Goal: Information Seeking & Learning: Learn about a topic

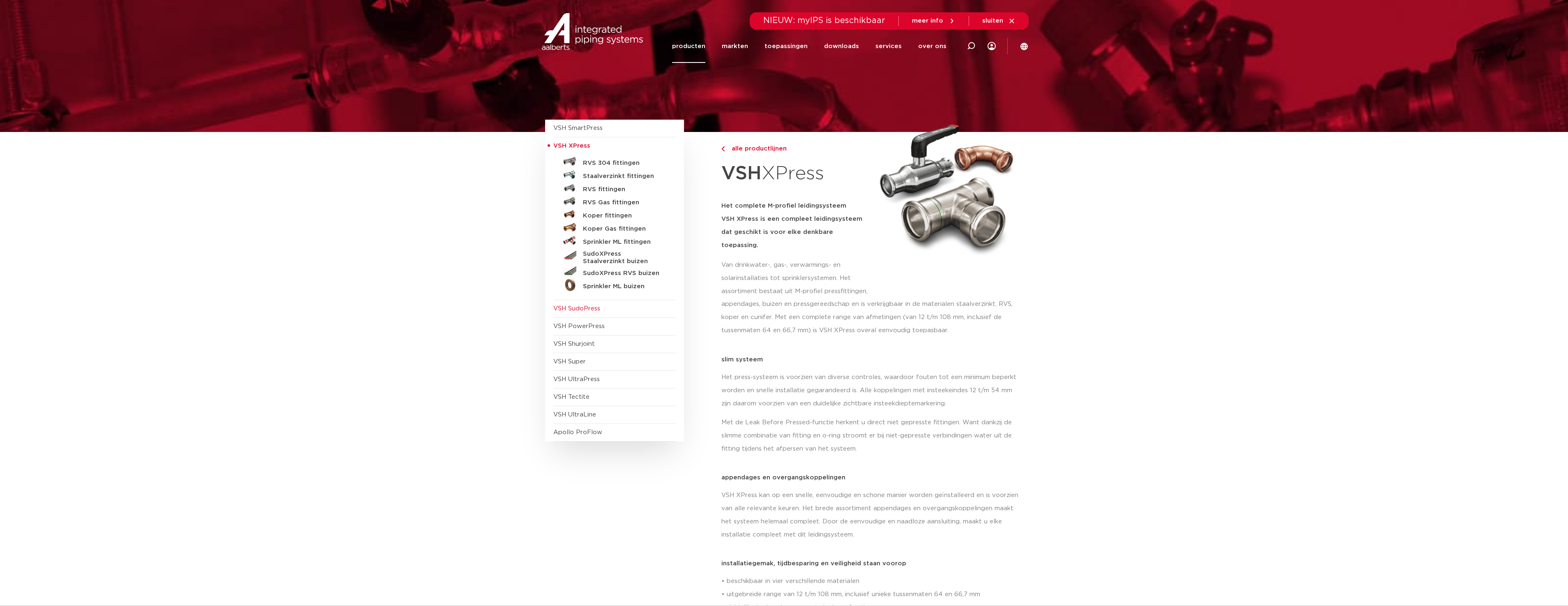
click at [573, 309] on span "VSH SudoPress" at bounding box center [576, 308] width 47 height 6
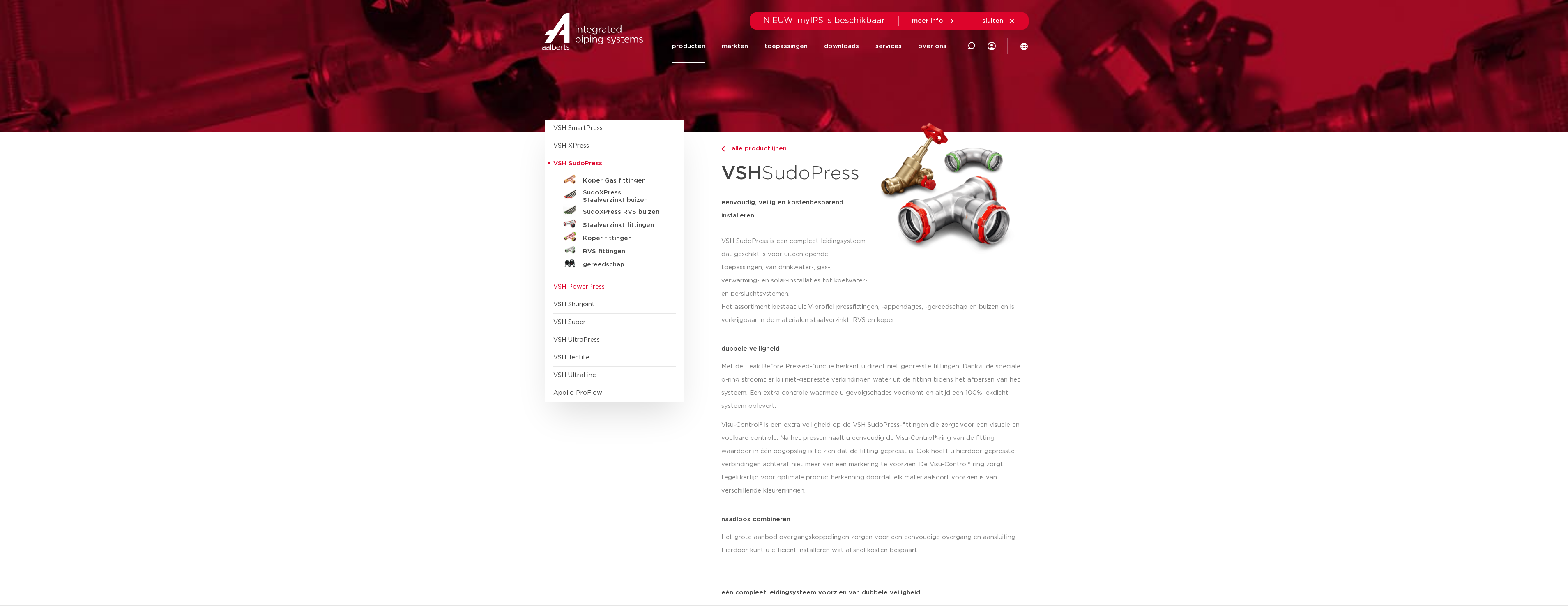
click at [573, 285] on span "VSH PowerPress" at bounding box center [579, 287] width 51 height 6
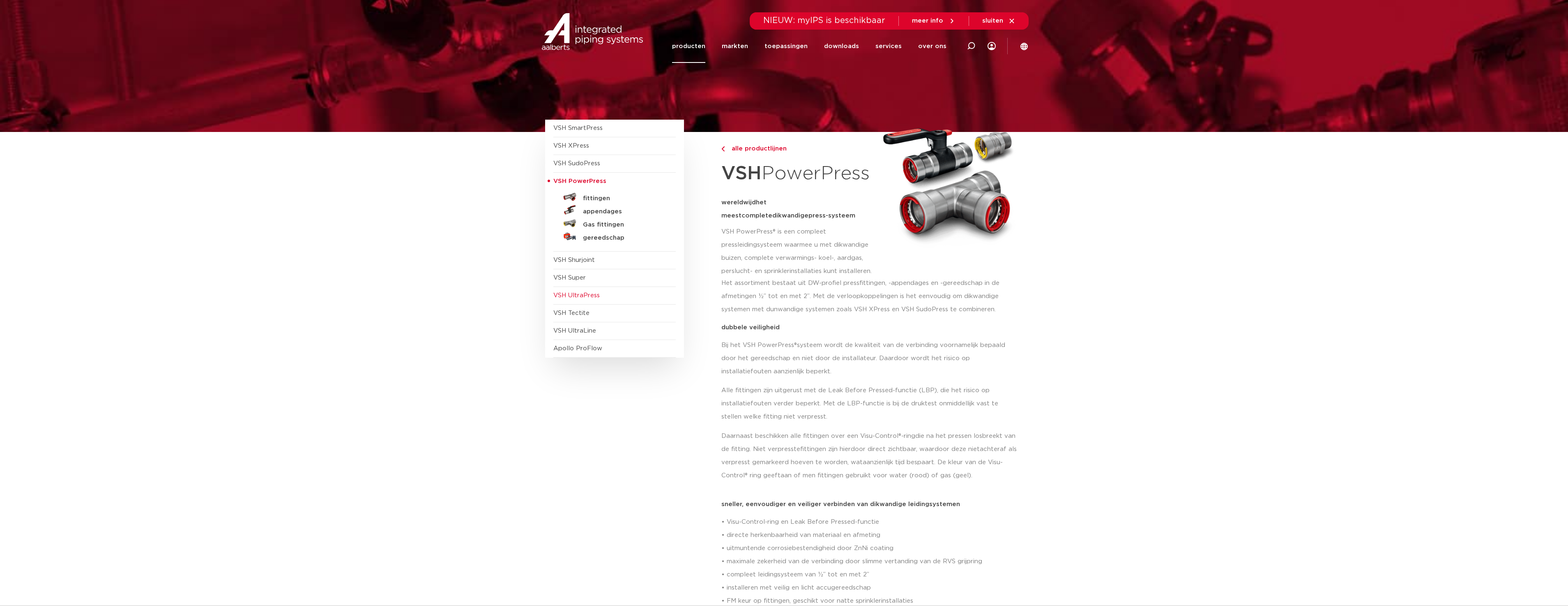
click at [576, 294] on span "VSH UltraPress" at bounding box center [576, 295] width 46 height 6
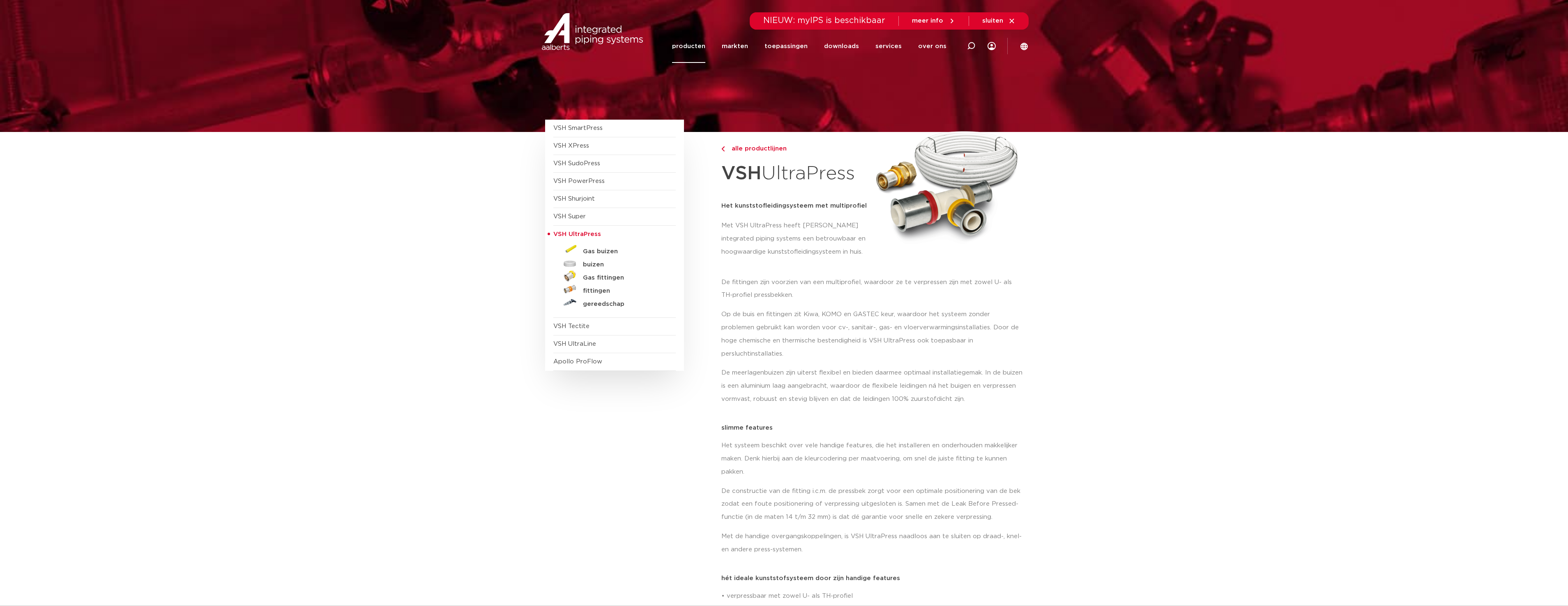
click at [701, 46] on link "producten" at bounding box center [688, 46] width 33 height 33
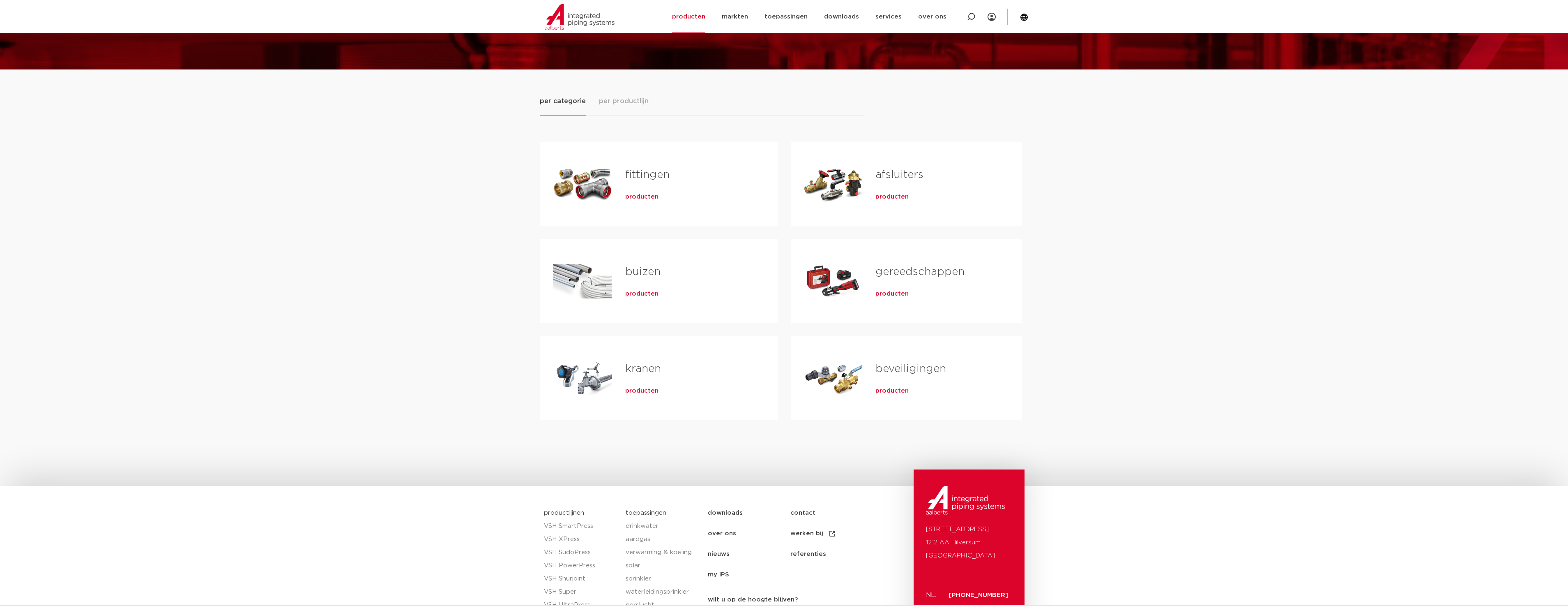
scroll to position [82, 0]
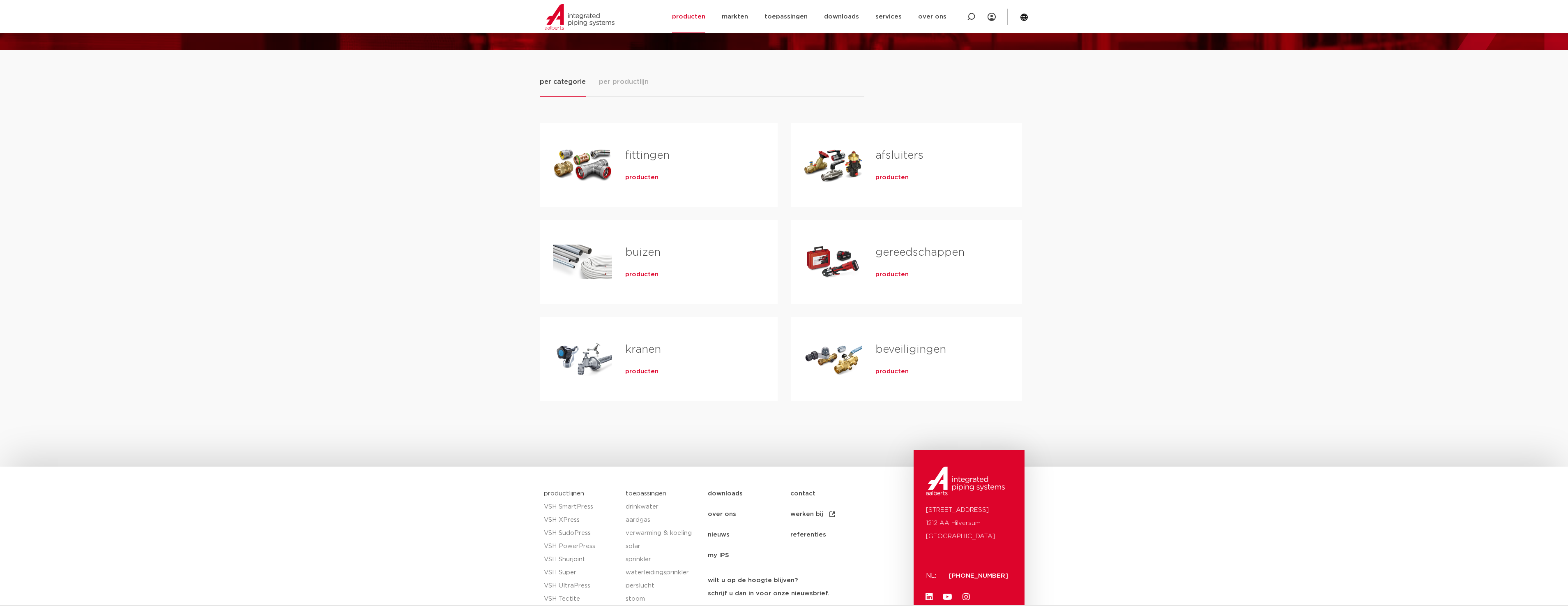
click at [902, 252] on link "gereedschappen" at bounding box center [920, 253] width 89 height 11
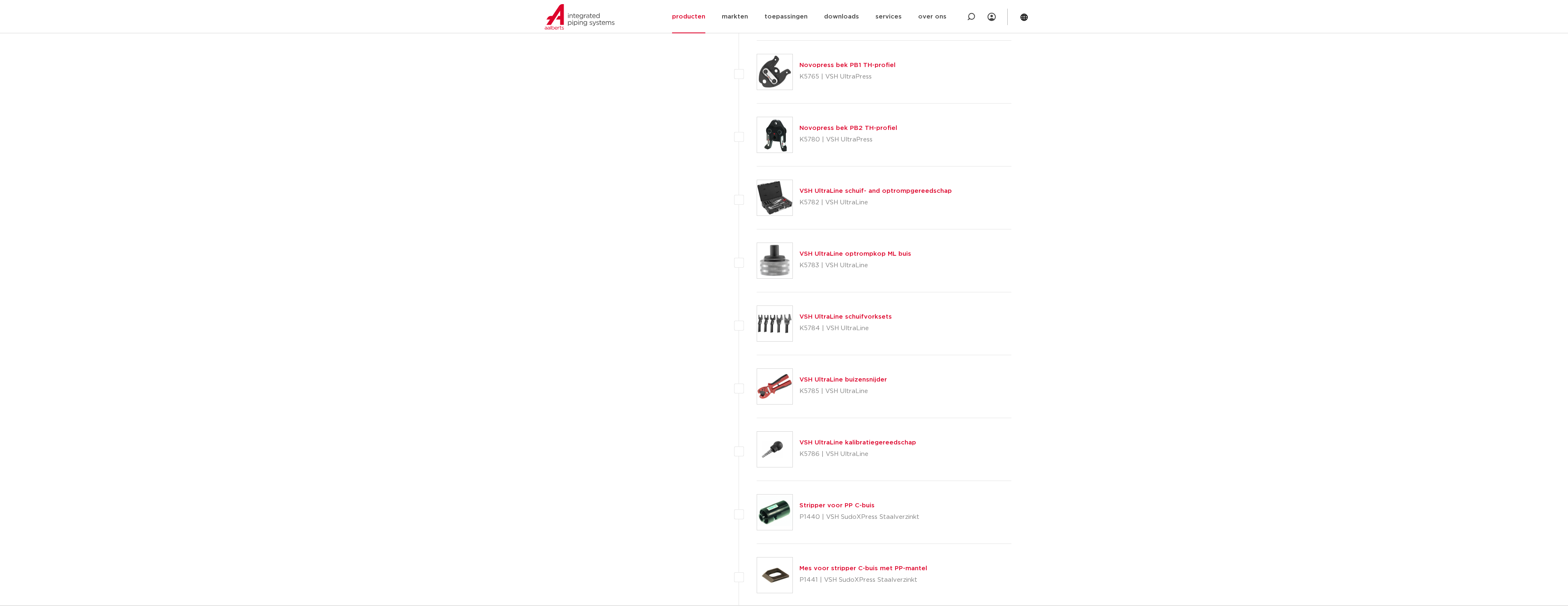
scroll to position [1562, 0]
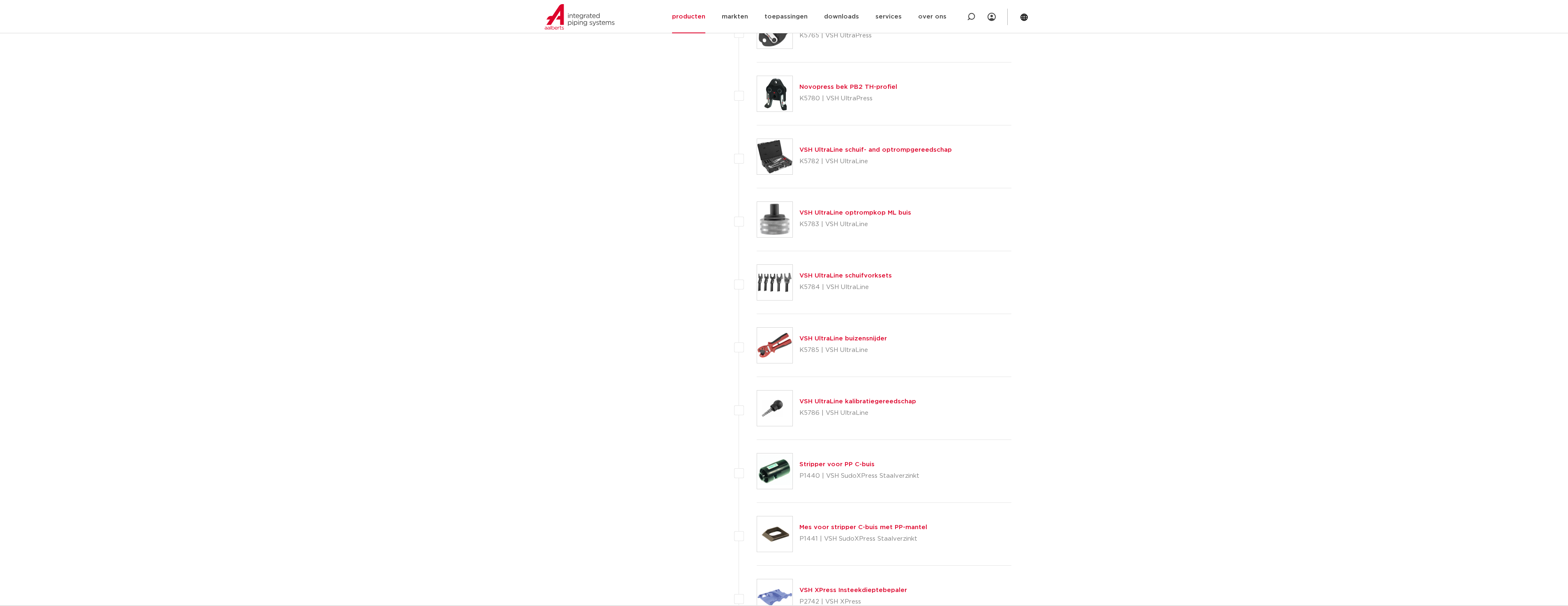
click at [831, 276] on link "VSH UltraLine schuifvorksets" at bounding box center [845, 275] width 93 height 6
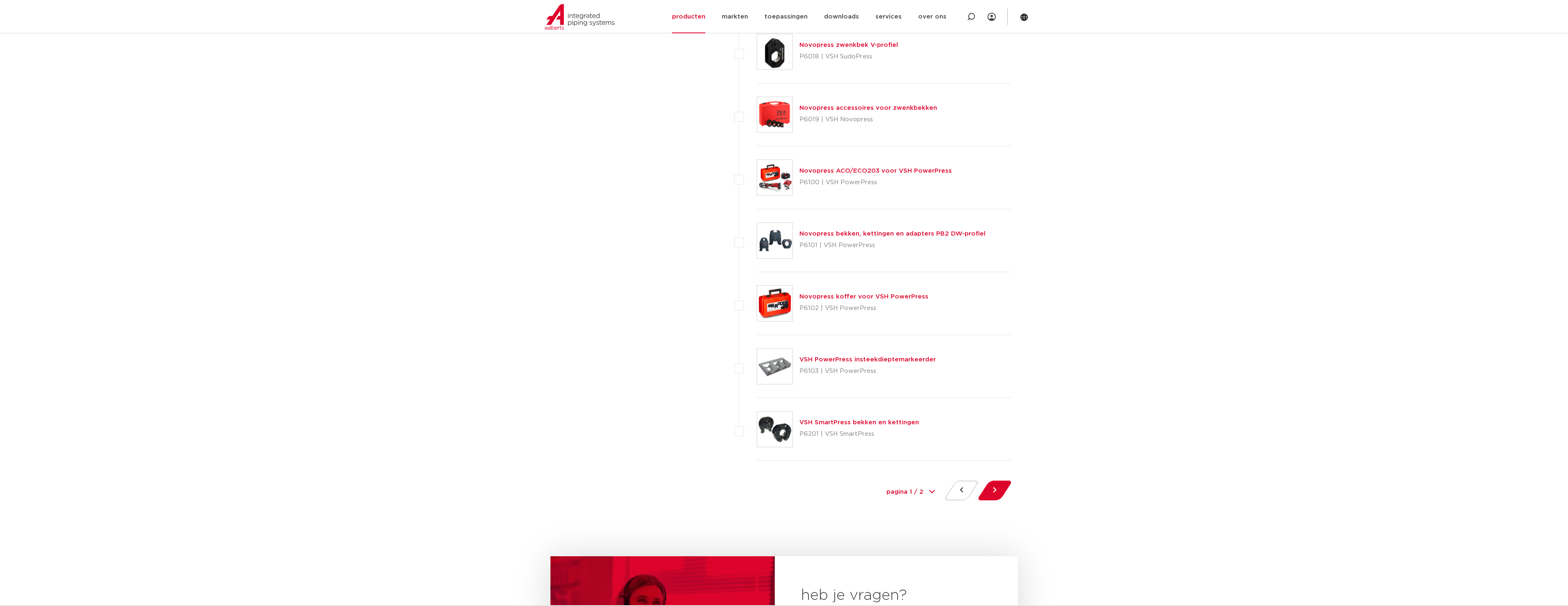
scroll to position [3493, 0]
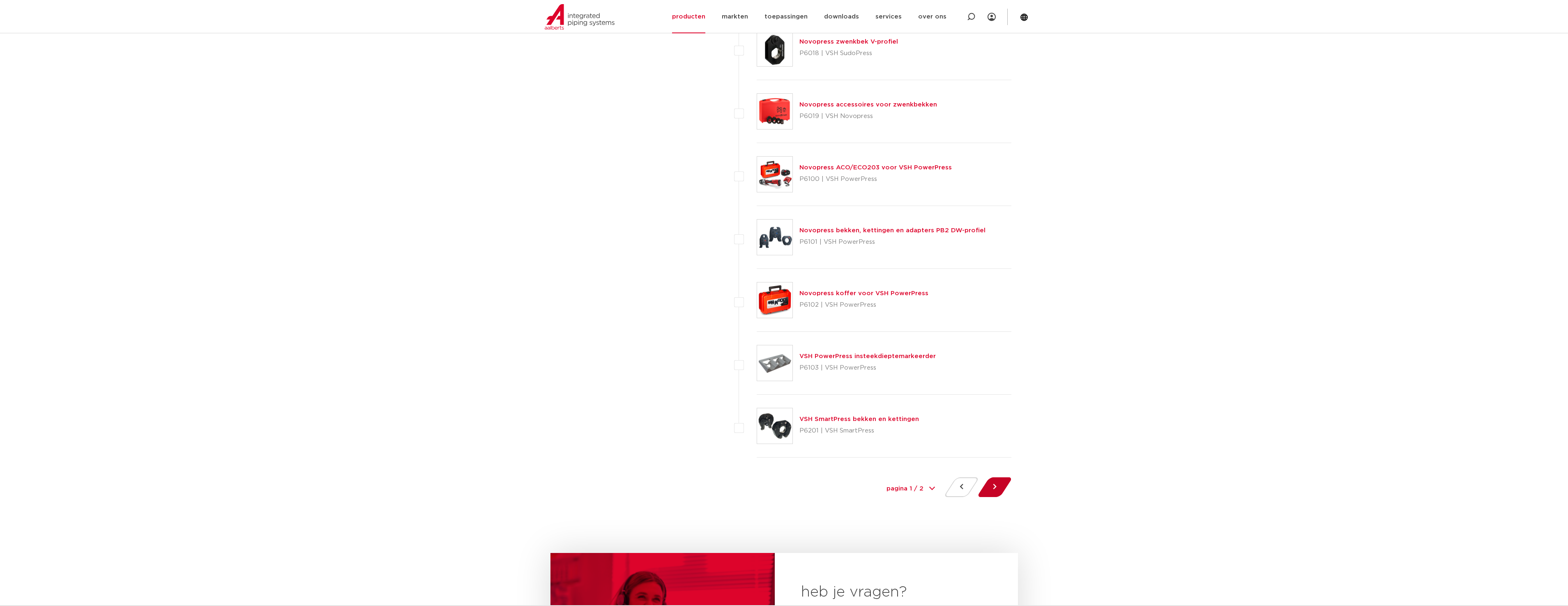
click at [990, 487] on button at bounding box center [995, 487] width 23 height 19
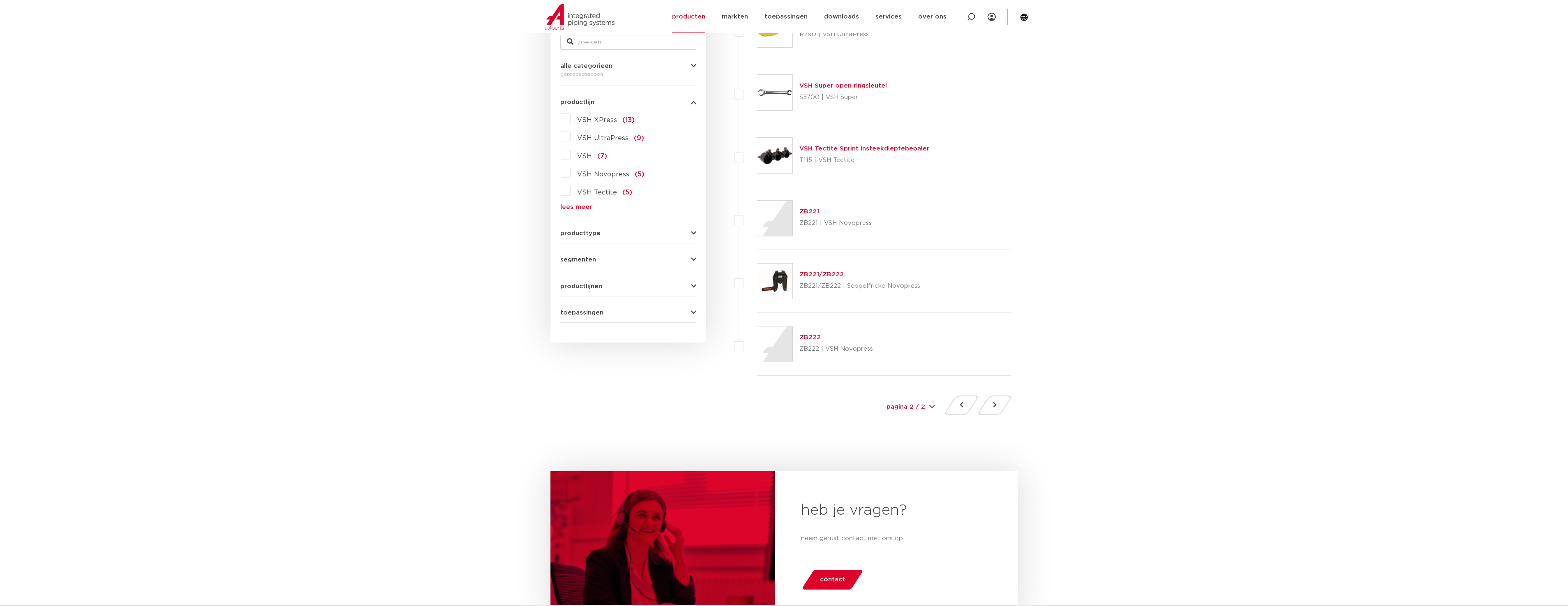
scroll to position [247, 0]
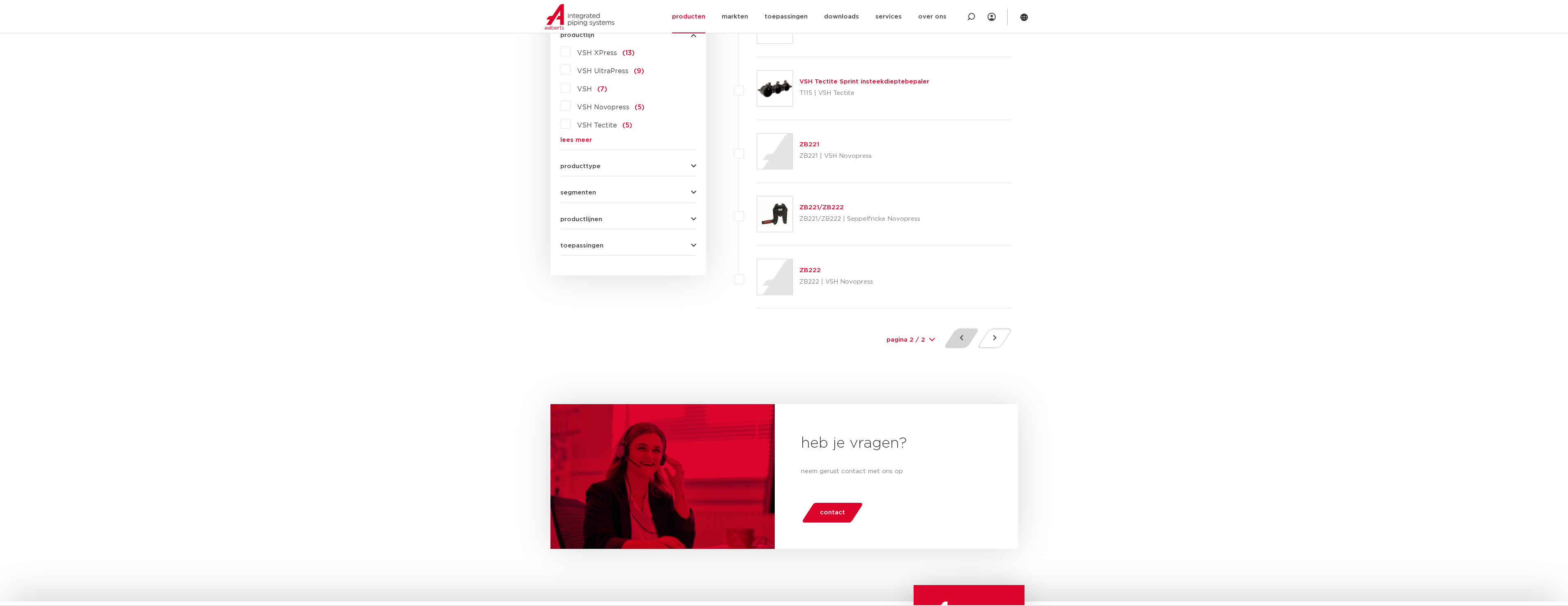
click at [962, 337] on button at bounding box center [961, 338] width 23 height 19
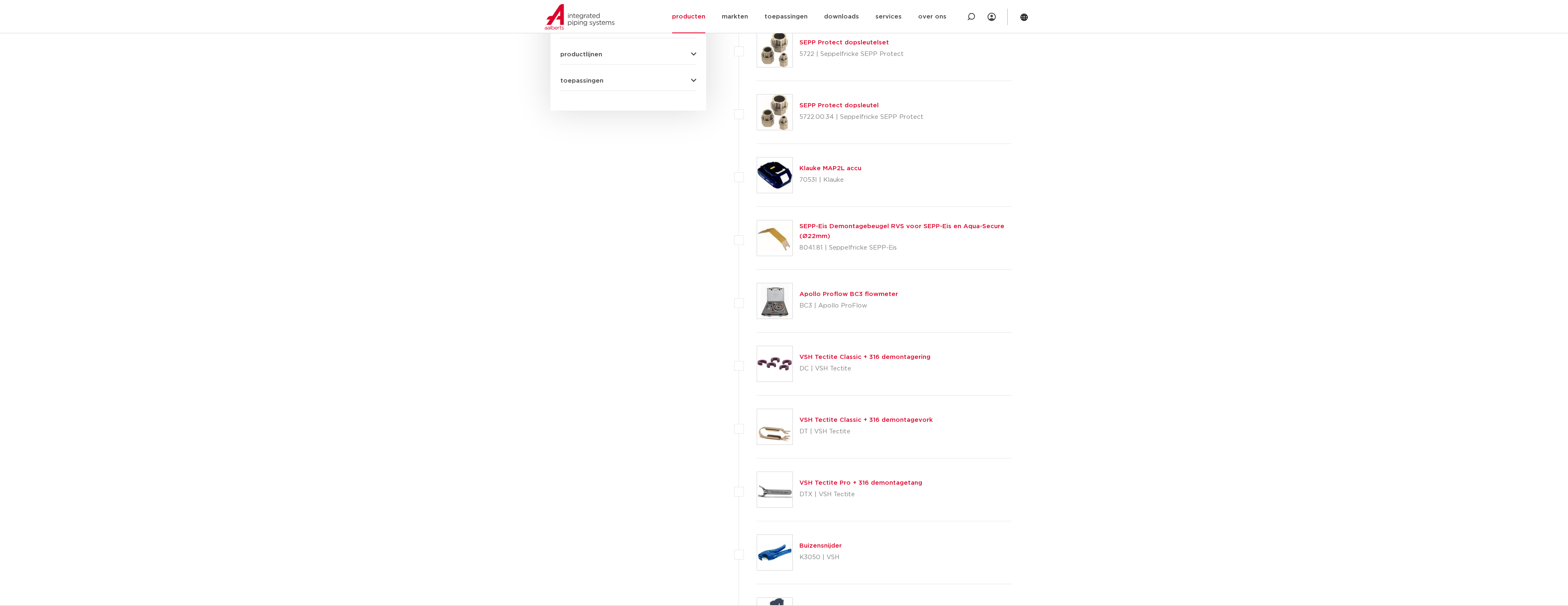
scroll to position [411, 0]
click at [860, 483] on link "VSH Tectite Pro + 316 demontagetang" at bounding box center [861, 483] width 123 height 6
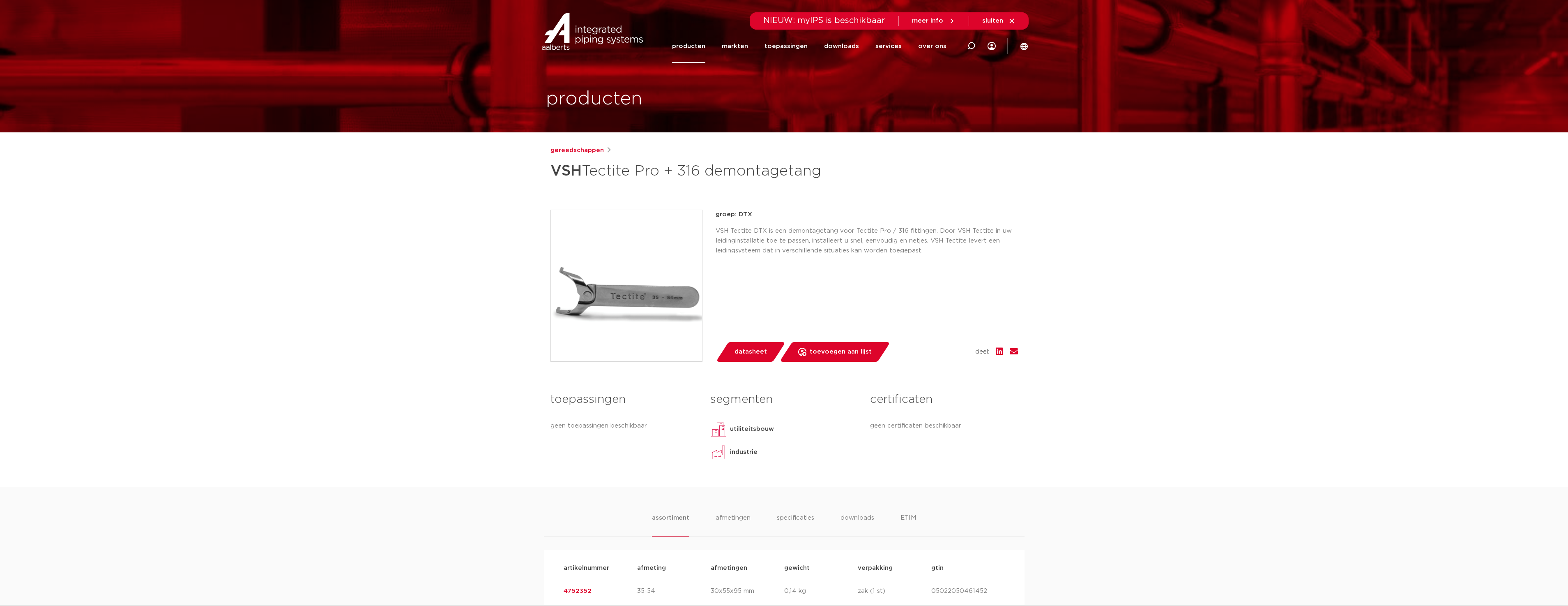
click at [607, 300] on img at bounding box center [626, 286] width 151 height 151
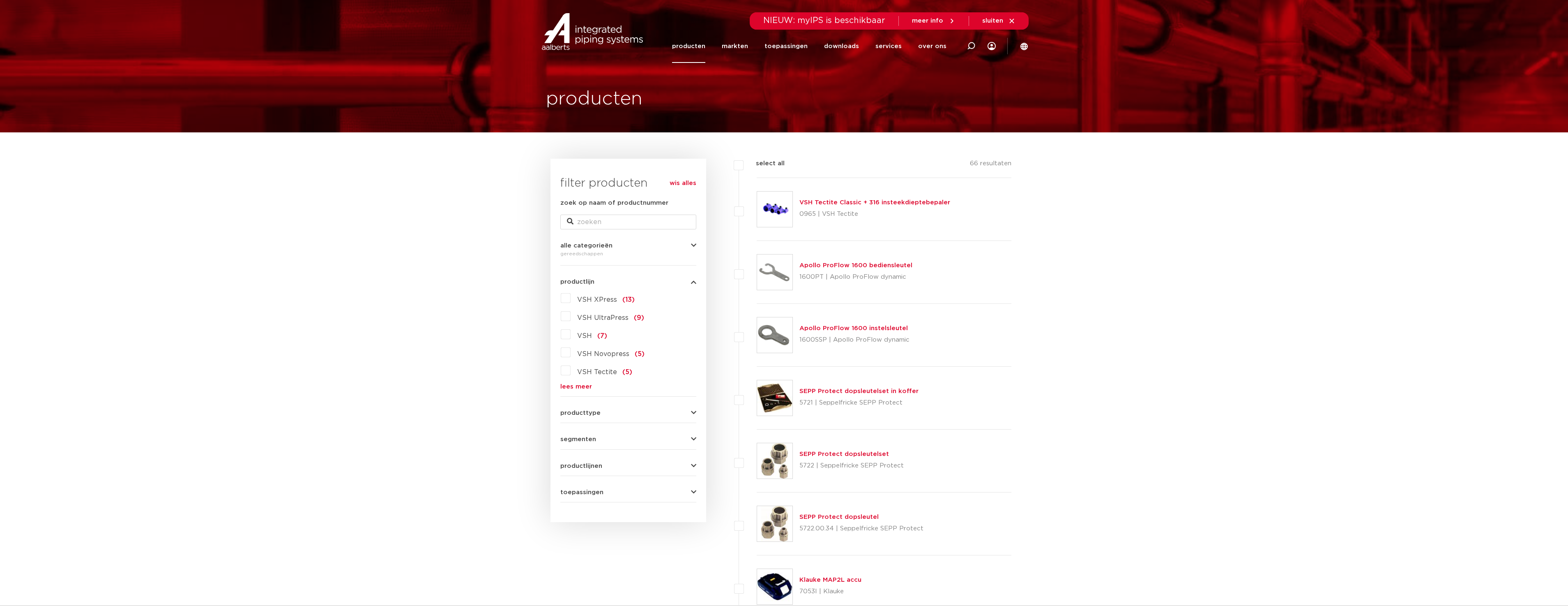
click at [695, 64] on div "producten" at bounding box center [784, 66] width 489 height 132
click at [694, 60] on link "producten" at bounding box center [688, 46] width 33 height 33
